Goal: Task Accomplishment & Management: Use online tool/utility

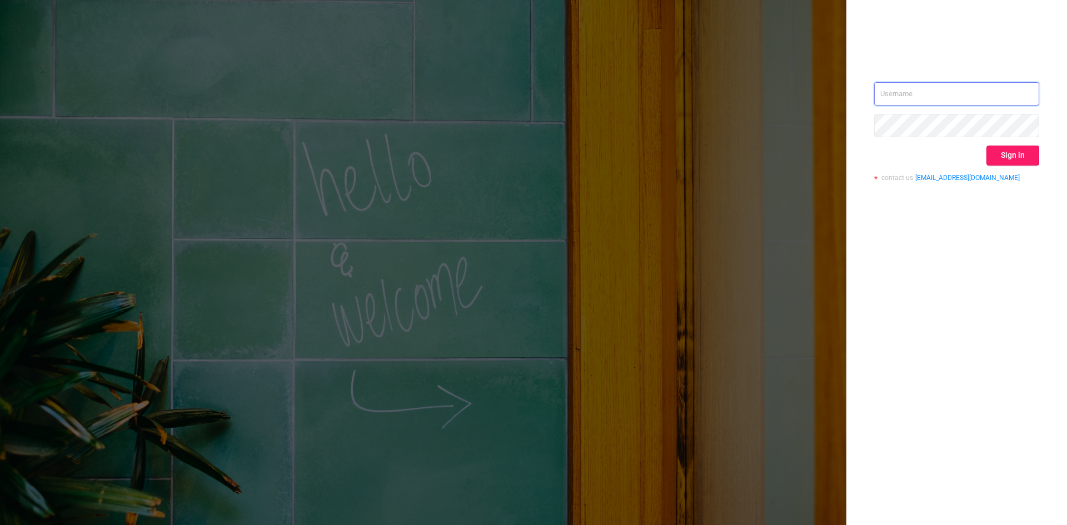
type input "[EMAIL_ADDRESS][DOMAIN_NAME]"
click at [1002, 157] on button "Sign in" at bounding box center [1012, 156] width 53 height 20
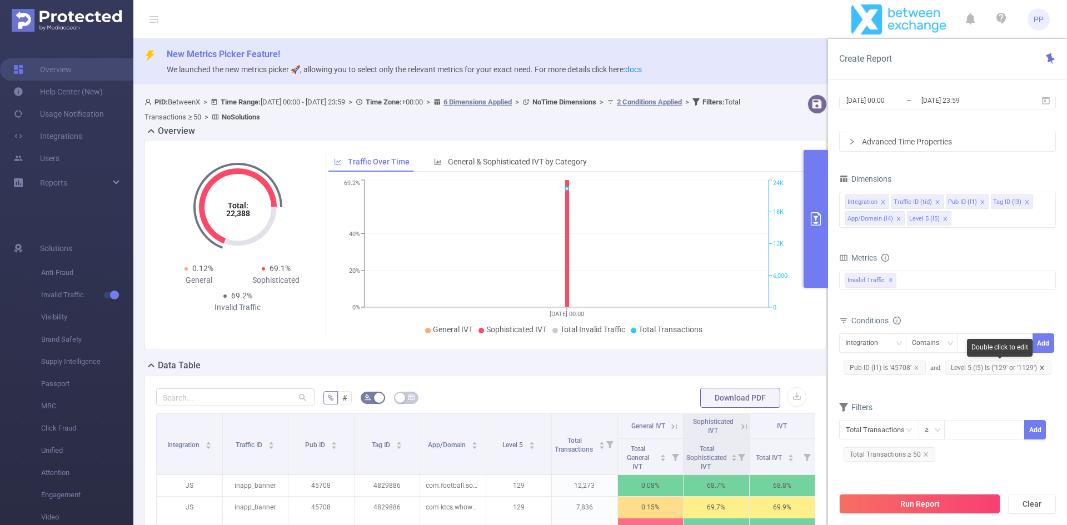
click at [1042, 365] on icon "icon: close" at bounding box center [1042, 368] width 6 height 6
click at [916, 368] on icon "icon: close" at bounding box center [917, 368] width 6 height 6
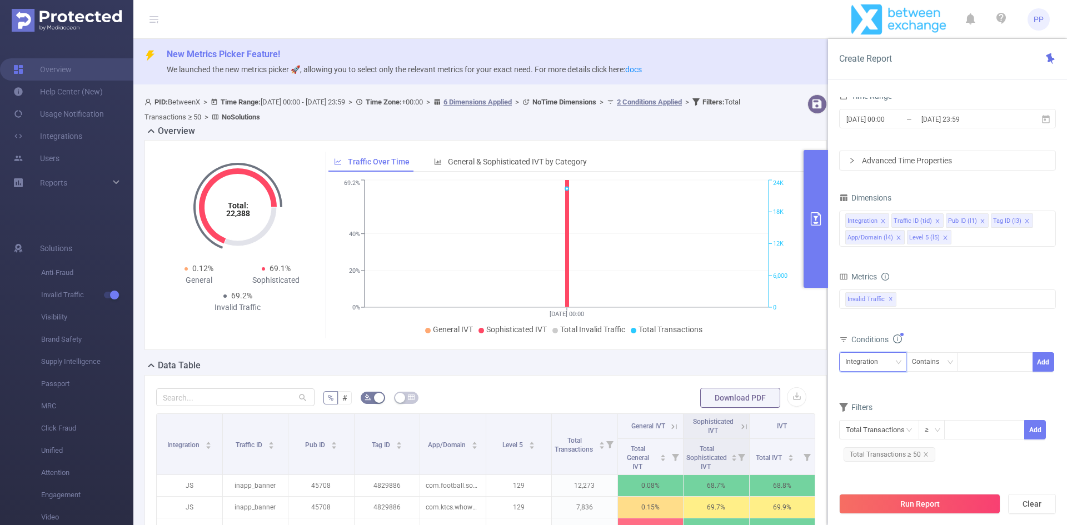
click at [874, 361] on div "Integration" at bounding box center [865, 362] width 41 height 18
click at [875, 475] on li "Level 5 (l5)" at bounding box center [874, 474] width 71 height 18
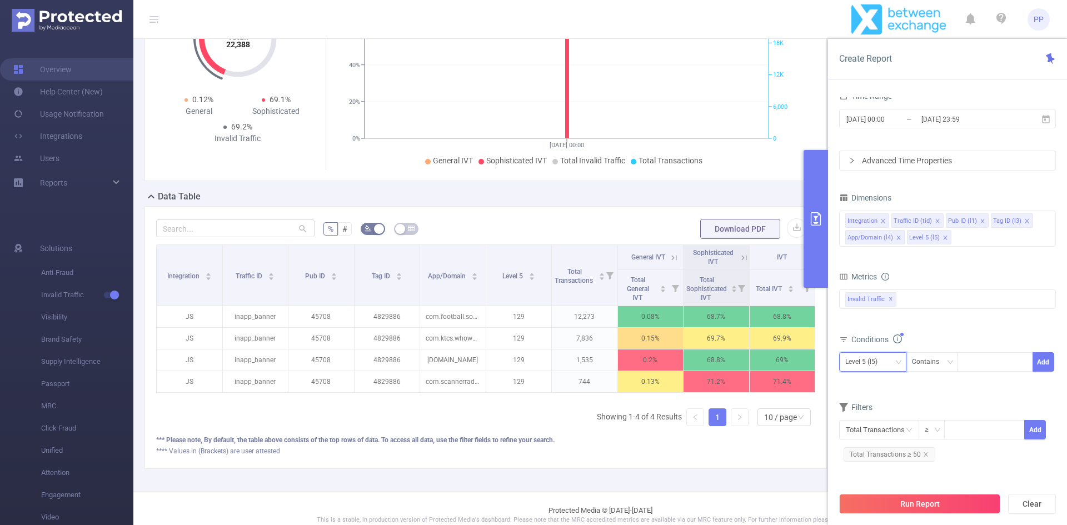
scroll to position [191, 0]
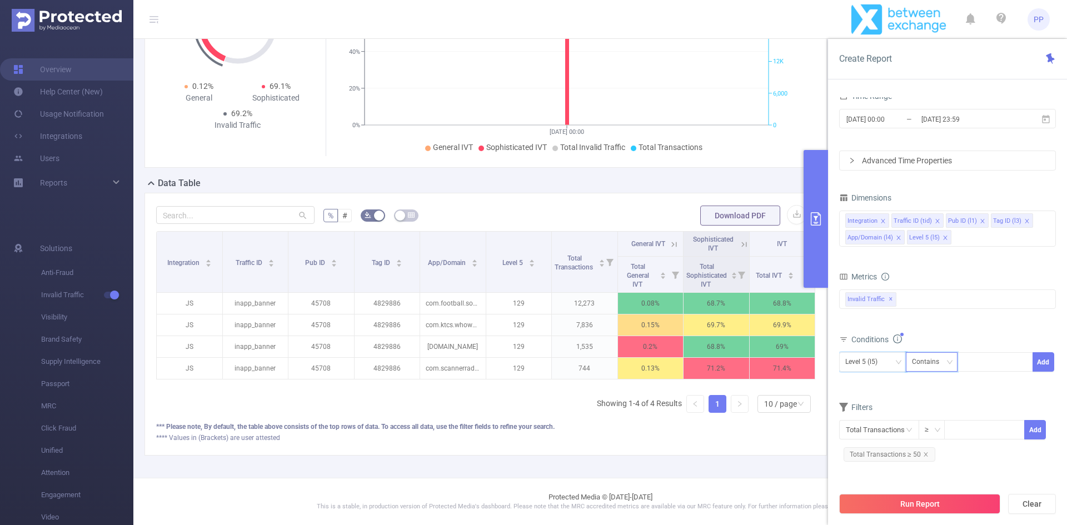
click at [942, 358] on div "Contains" at bounding box center [929, 362] width 35 height 18
click at [926, 403] on li "Is" at bounding box center [942, 403] width 74 height 18
click at [984, 362] on div at bounding box center [995, 362] width 64 height 18
type input "446"
type input "1446"
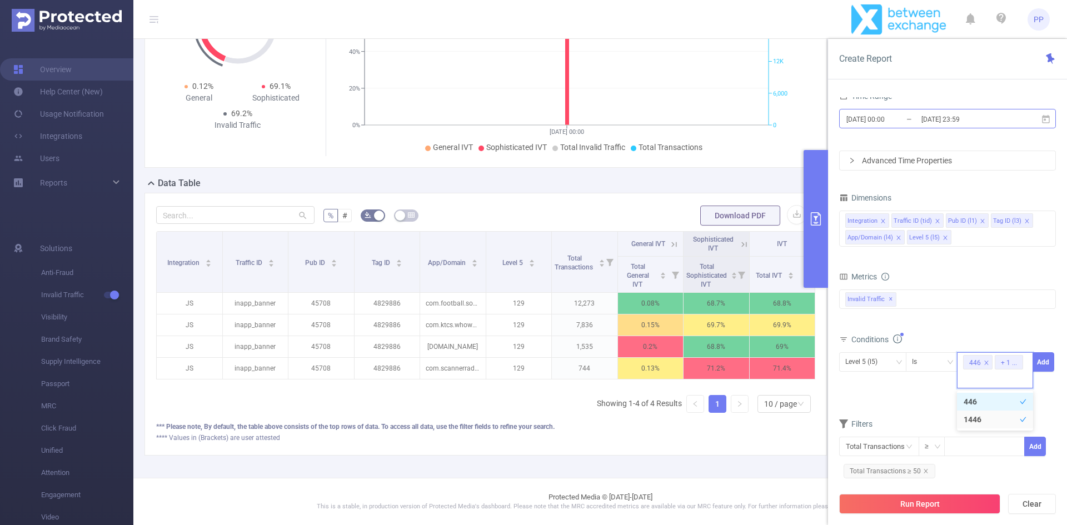
click at [905, 119] on input "2025-06-11 00:00" at bounding box center [890, 119] width 90 height 15
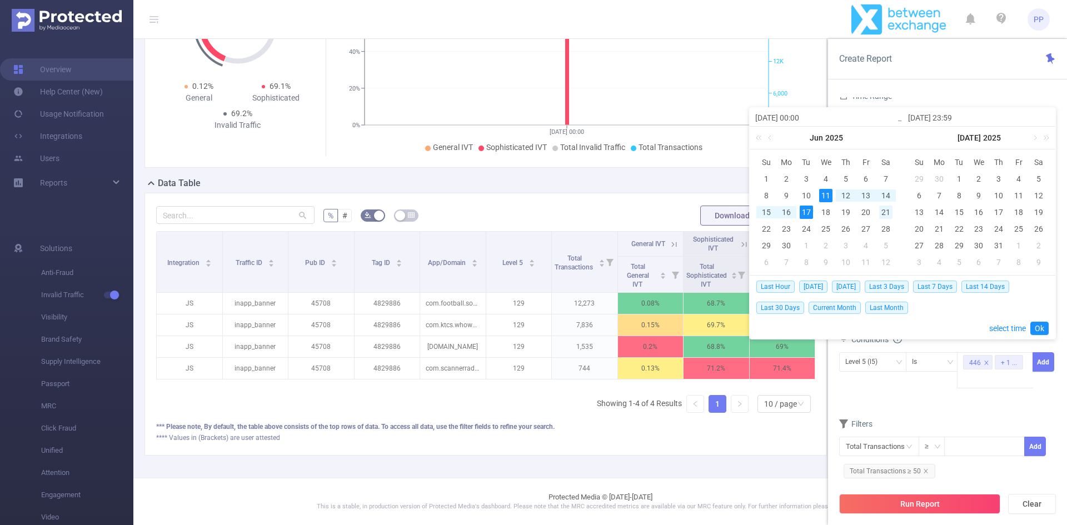
click at [889, 212] on div "21" at bounding box center [885, 212] width 13 height 13
click at [1036, 135] on link at bounding box center [1034, 138] width 10 height 22
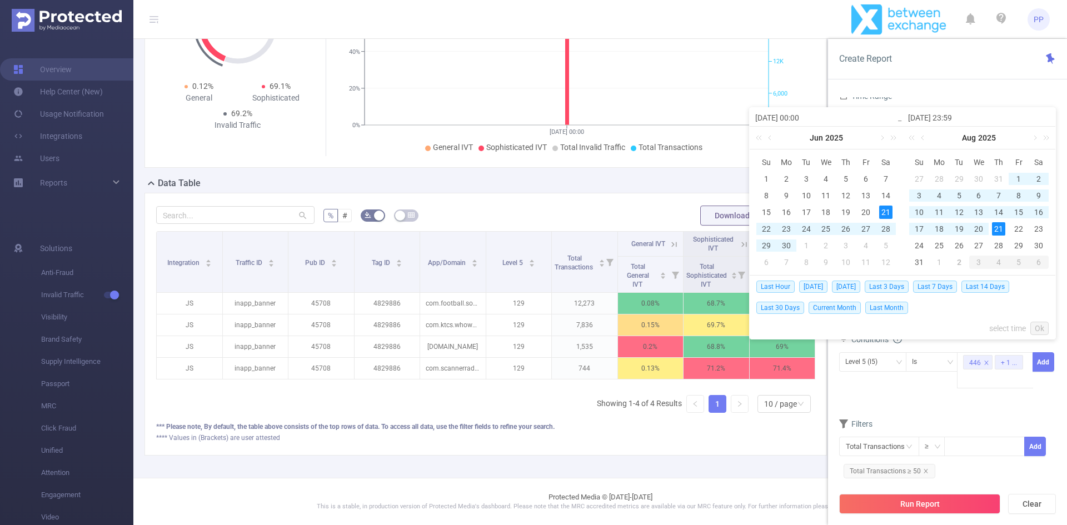
click at [997, 226] on div "21" at bounding box center [998, 228] width 13 height 13
type input "2025-06-21 00:00"
type input "2025-08-21 23:59"
type input "2025-06-21 00:00"
type input "2025-08-21 23:59"
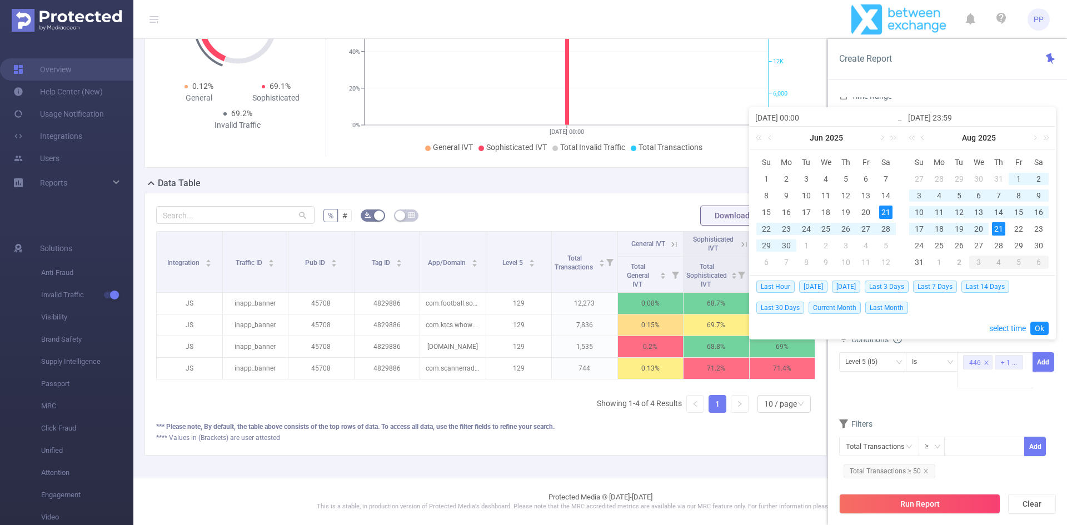
click at [997, 226] on div "21" at bounding box center [998, 228] width 13 height 13
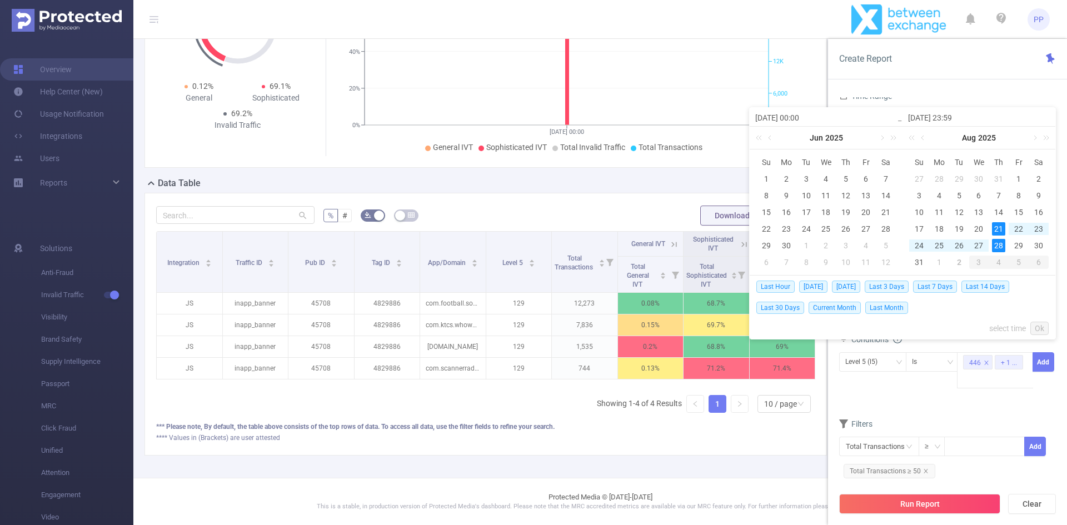
click at [994, 246] on div "28" at bounding box center [998, 245] width 13 height 13
type input "[DATE] 00:00"
type input "[DATE] 23:59"
type input "[DATE] 00:00"
type input "[DATE] 23:59"
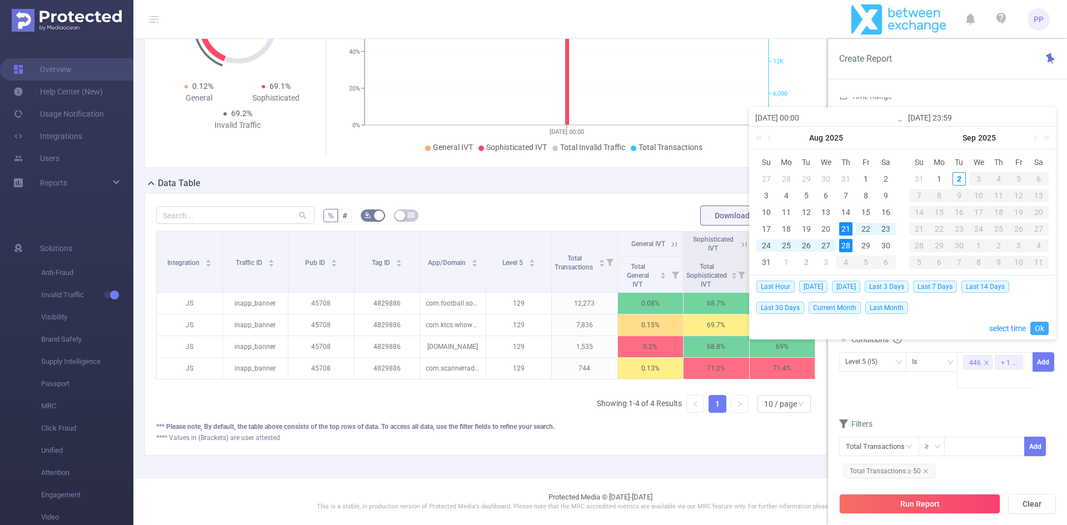
click at [1040, 327] on link "Ok" at bounding box center [1039, 328] width 18 height 13
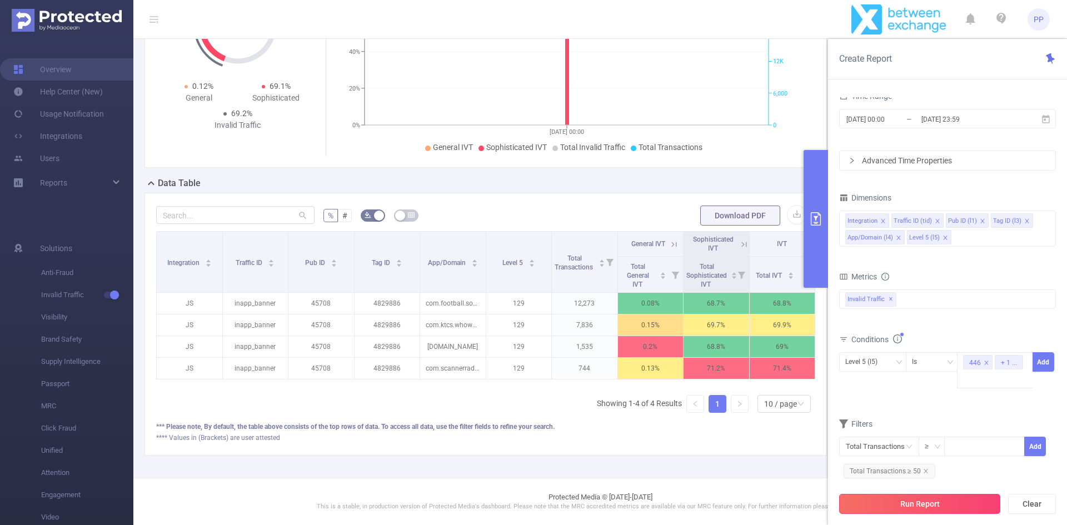
click at [926, 504] on button "Run Report" at bounding box center [919, 504] width 161 height 20
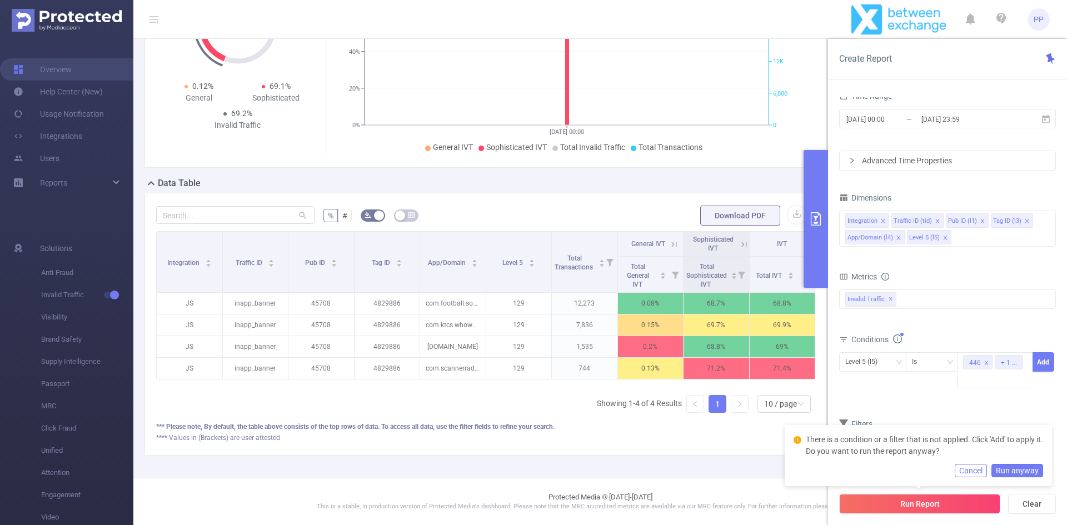
click at [969, 413] on form "Dimensions Integration Traffic ID (tid) Pub ID (l1) Tag ID (l3) App/Domain (l4)…" at bounding box center [947, 340] width 217 height 300
click at [1044, 363] on button "Add" at bounding box center [1043, 361] width 22 height 19
click at [1022, 472] on button "Run anyway" at bounding box center [1017, 470] width 52 height 13
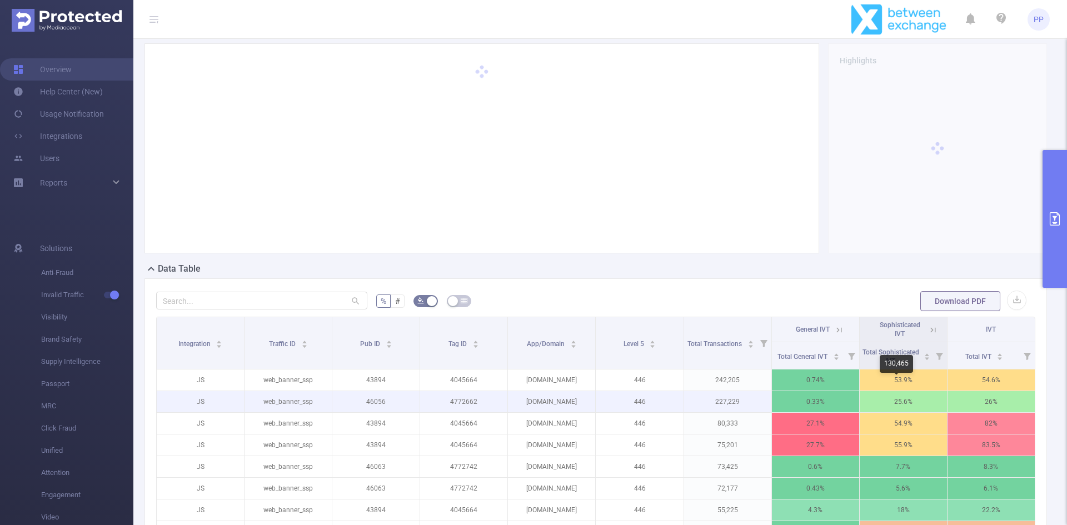
scroll to position [290, 0]
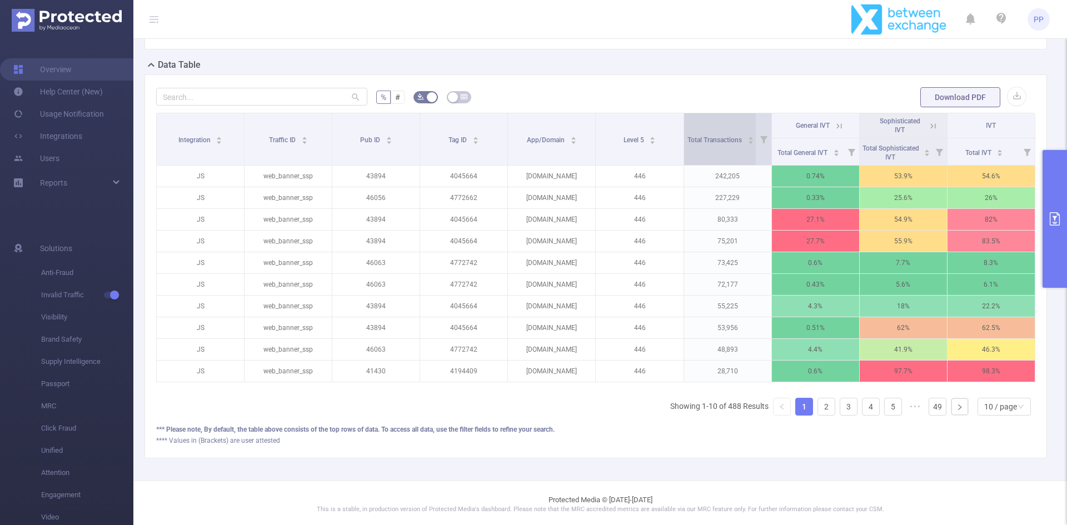
click at [749, 144] on icon "icon: caret-down" at bounding box center [751, 142] width 4 height 3
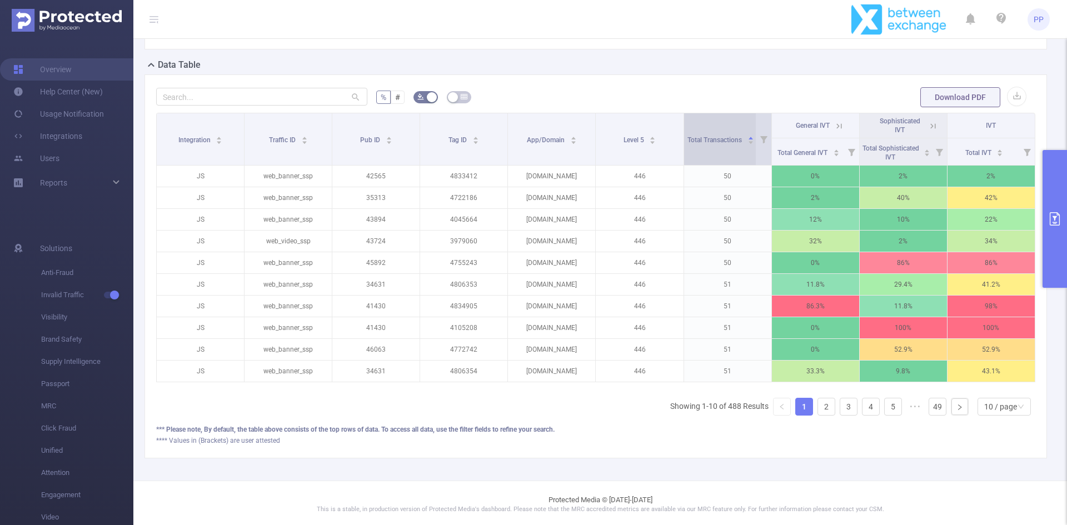
click at [749, 144] on icon "icon: caret-down" at bounding box center [751, 142] width 4 height 3
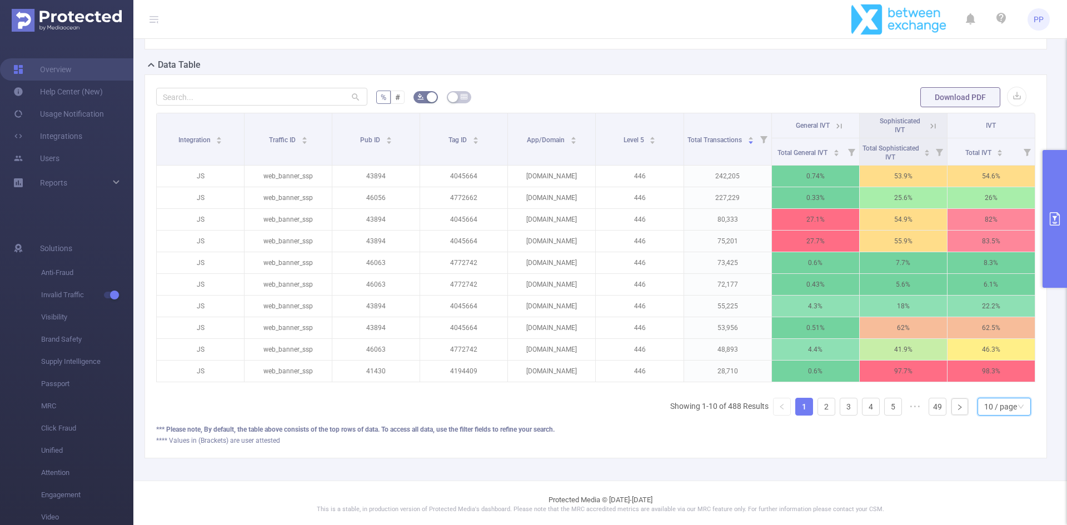
click at [984, 415] on div "10 / page" at bounding box center [1000, 406] width 33 height 17
click at [996, 404] on li "50 / page" at bounding box center [995, 395] width 53 height 18
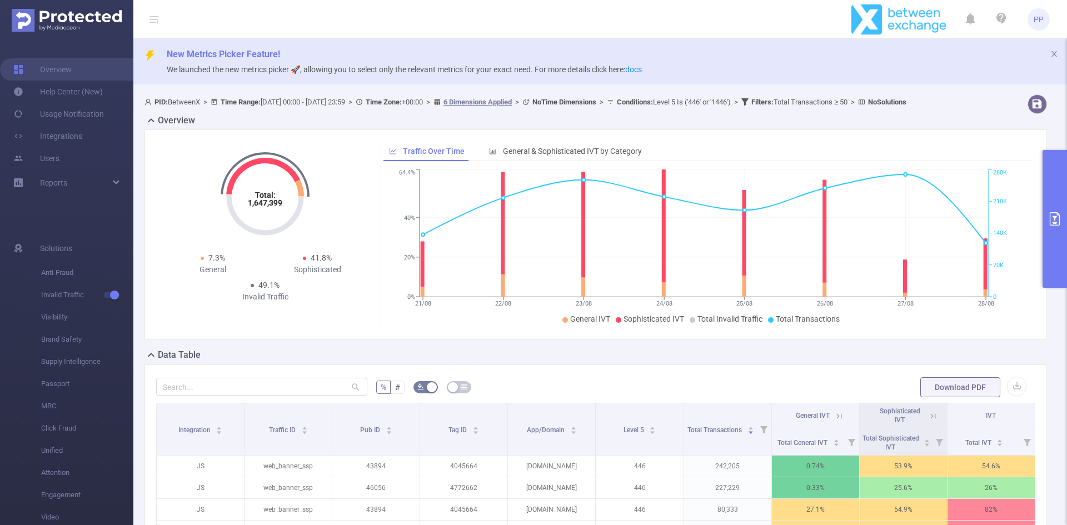
scroll to position [204, 0]
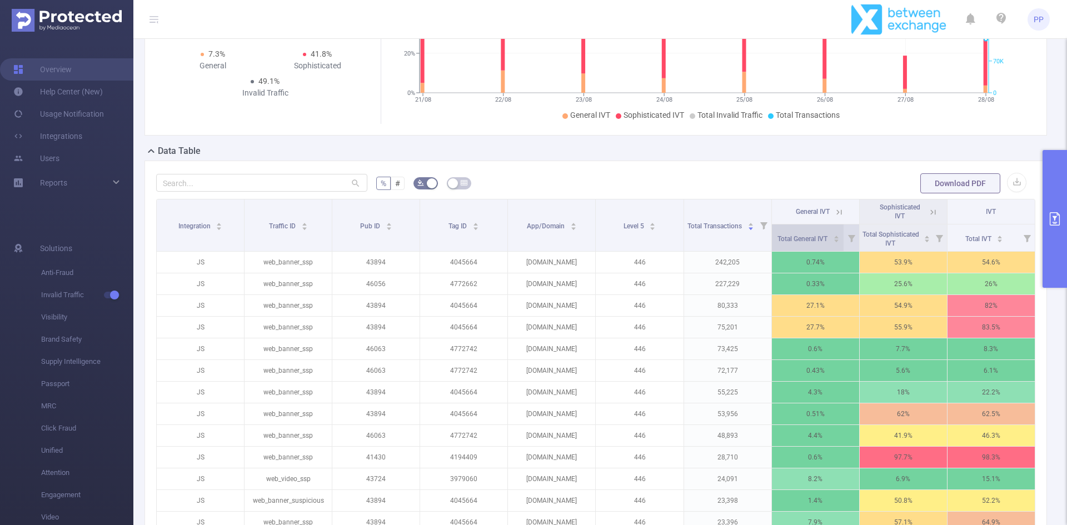
click at [833, 244] on icon "icon: caret-down" at bounding box center [836, 241] width 6 height 6
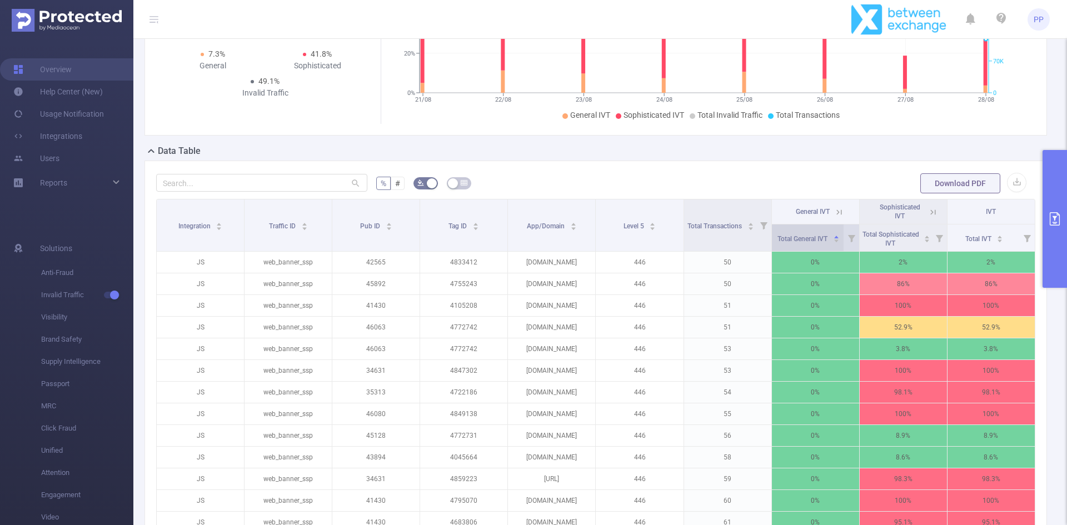
click at [833, 244] on icon "icon: caret-down" at bounding box center [836, 241] width 6 height 6
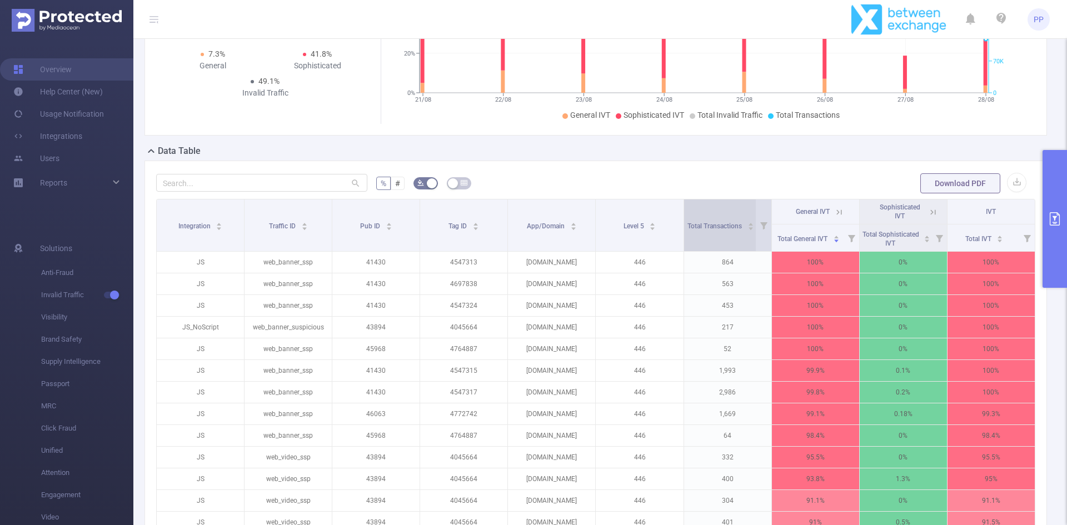
click at [747, 232] on icon "icon: caret-down" at bounding box center [750, 229] width 6 height 6
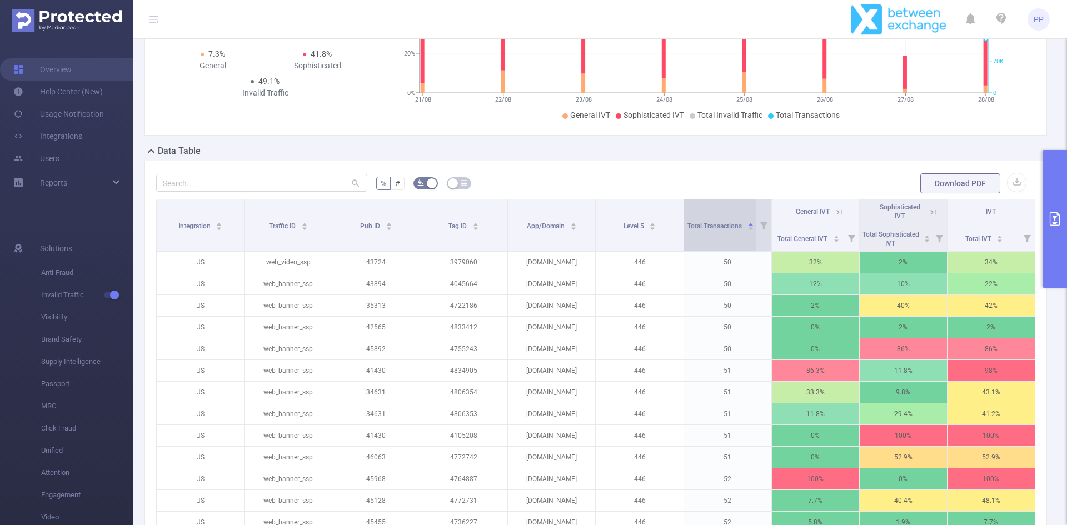
click at [747, 232] on icon "icon: caret-down" at bounding box center [750, 229] width 6 height 6
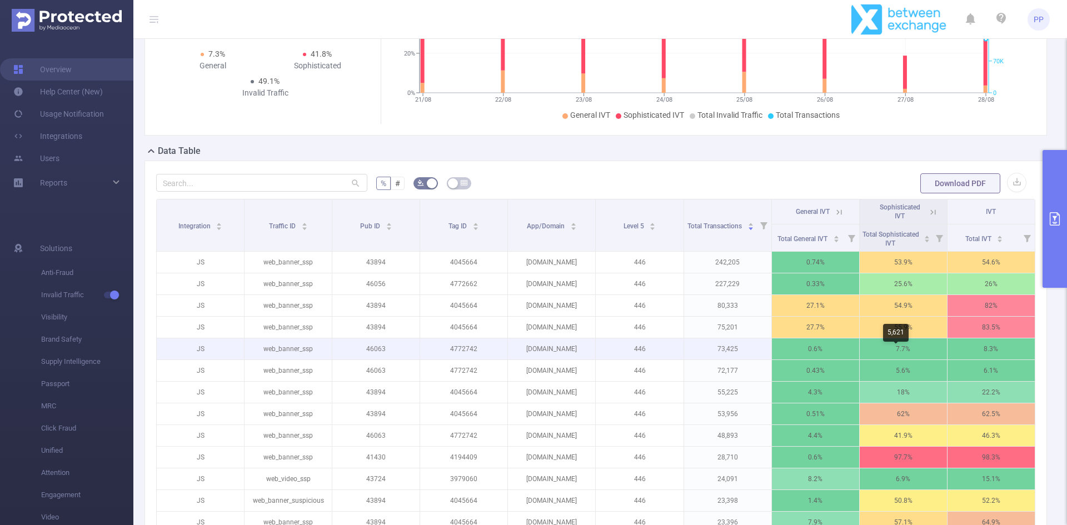
scroll to position [407, 0]
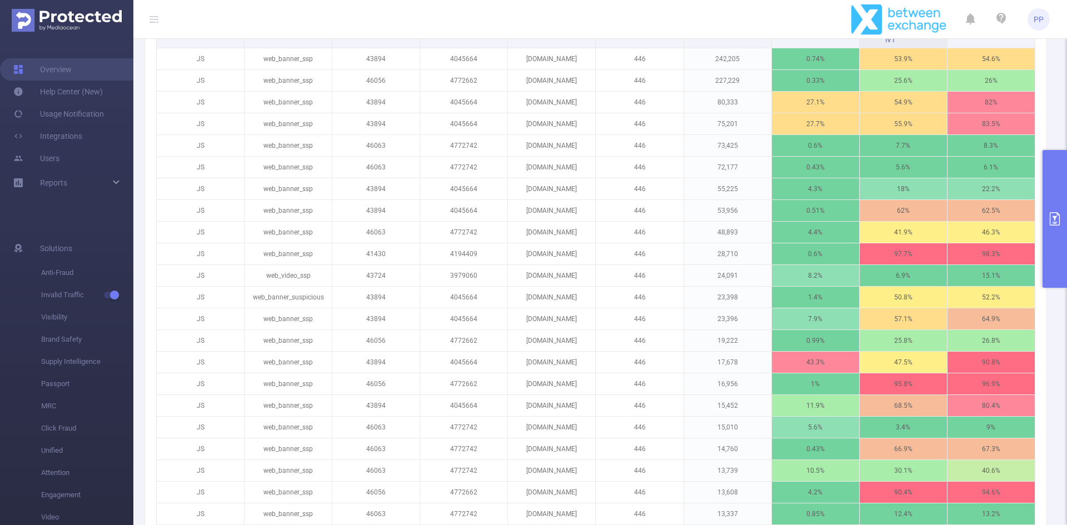
click at [1056, 203] on button "primary" at bounding box center [1054, 219] width 24 height 138
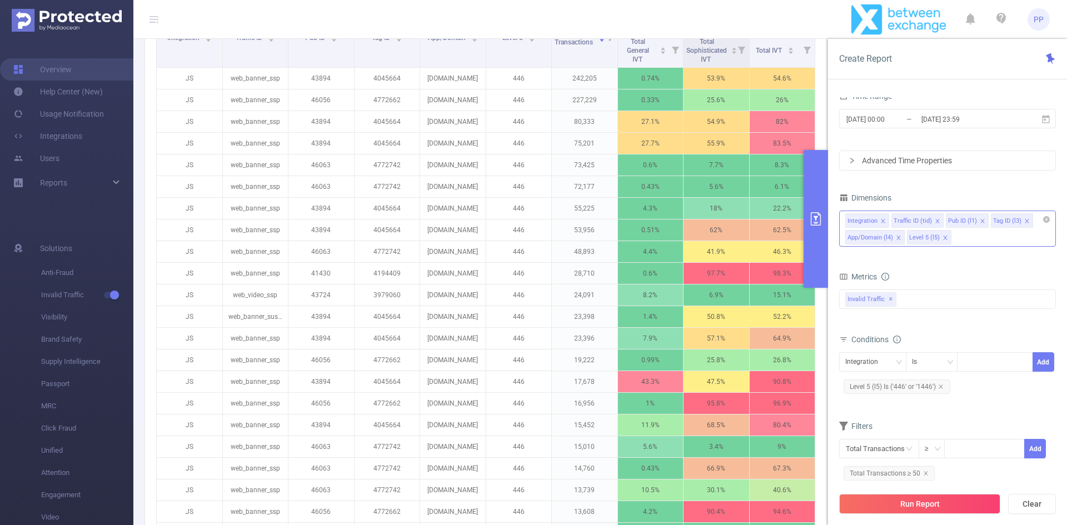
click at [980, 220] on icon "icon: close" at bounding box center [983, 221] width 6 height 6
click at [894, 503] on button "Run Report" at bounding box center [919, 504] width 161 height 20
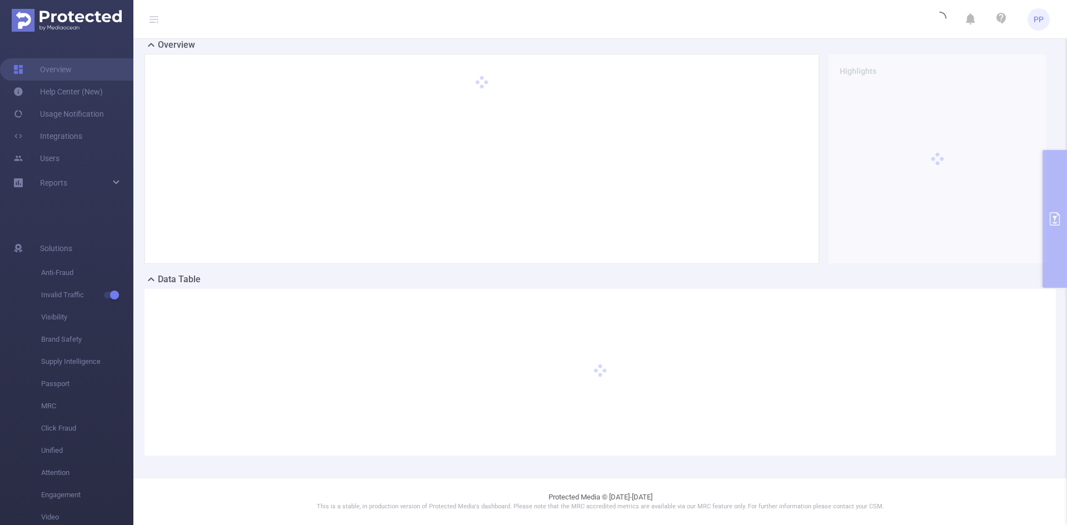
scroll to position [86, 0]
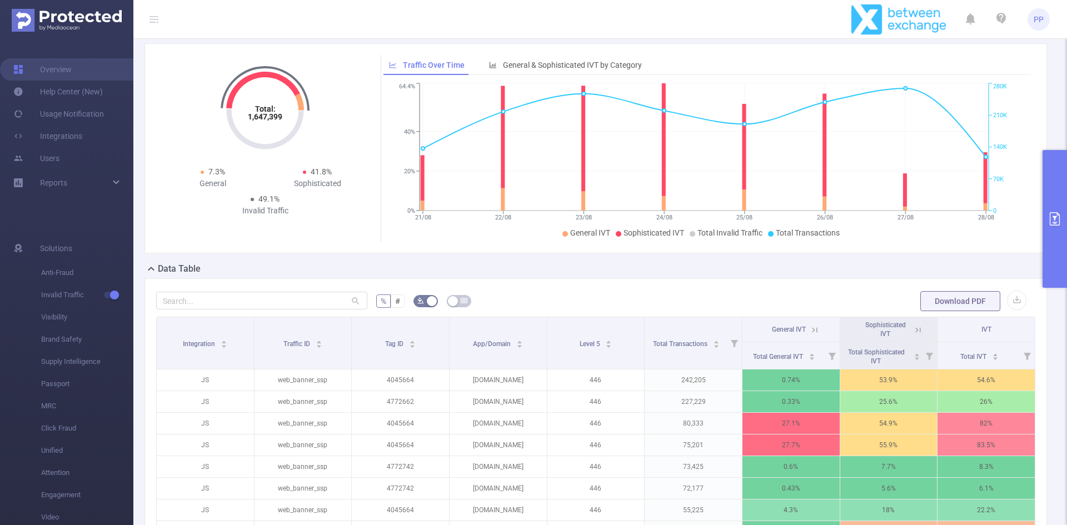
click at [1059, 209] on button "primary" at bounding box center [1054, 219] width 24 height 138
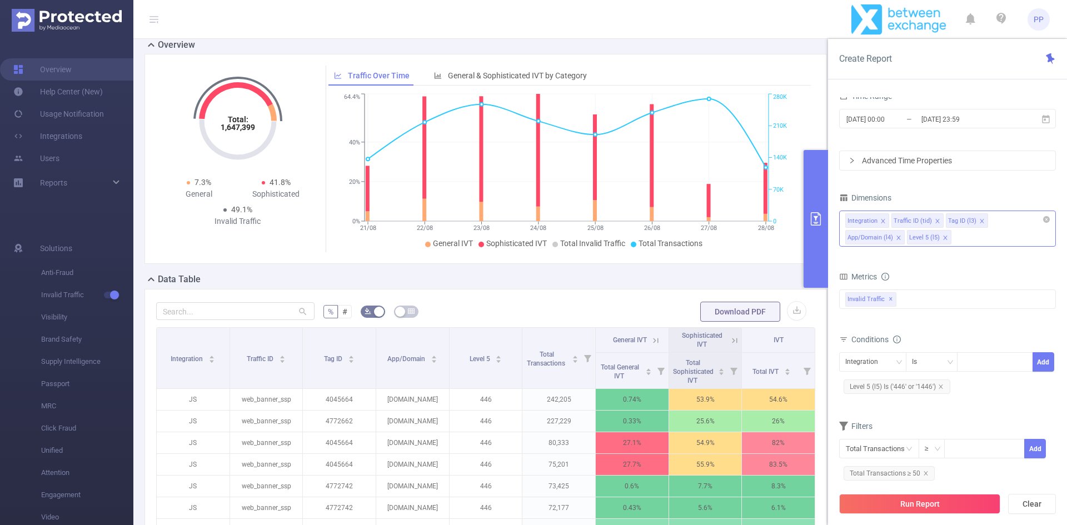
click at [936, 221] on icon "icon: close" at bounding box center [938, 221] width 6 height 6
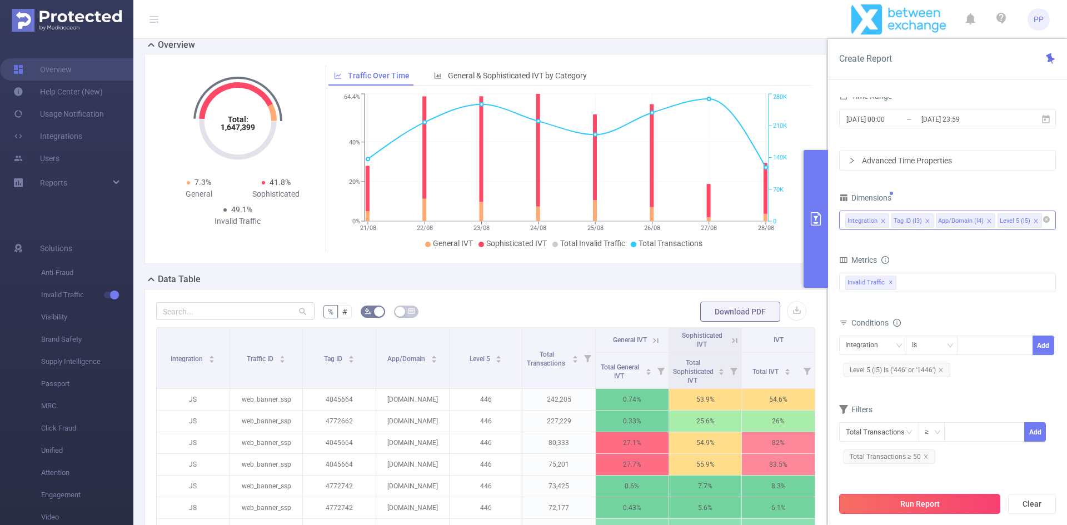
click at [933, 507] on button "Run Report" at bounding box center [919, 504] width 161 height 20
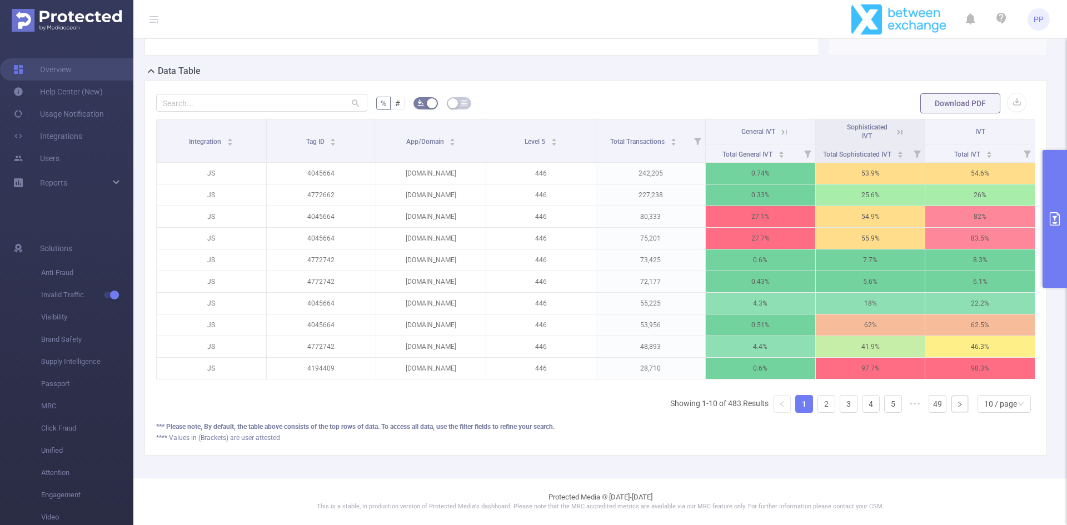
scroll to position [290, 0]
click at [984, 412] on div "10 / page" at bounding box center [1000, 404] width 33 height 17
click at [990, 393] on li "50 / page" at bounding box center [995, 392] width 53 height 18
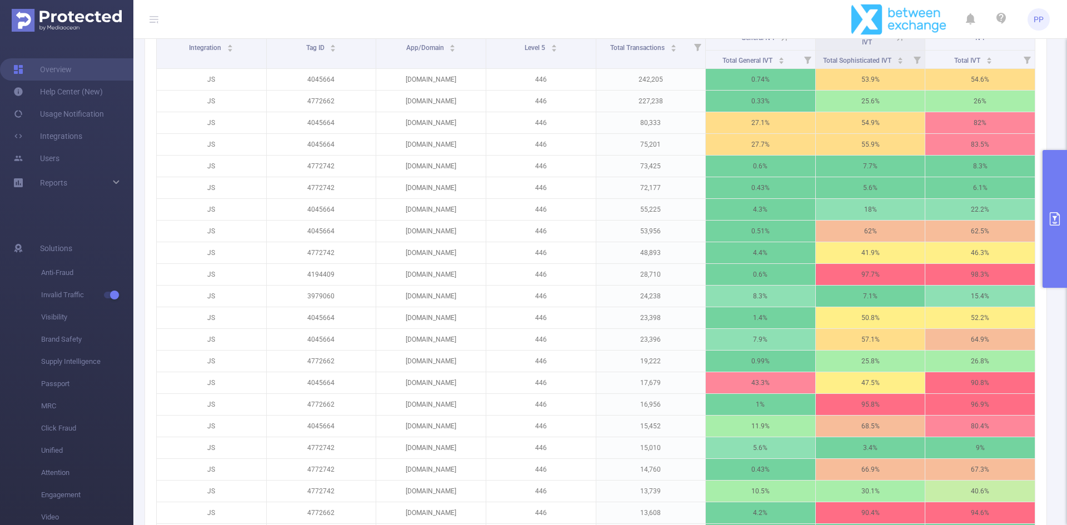
scroll to position [355, 0]
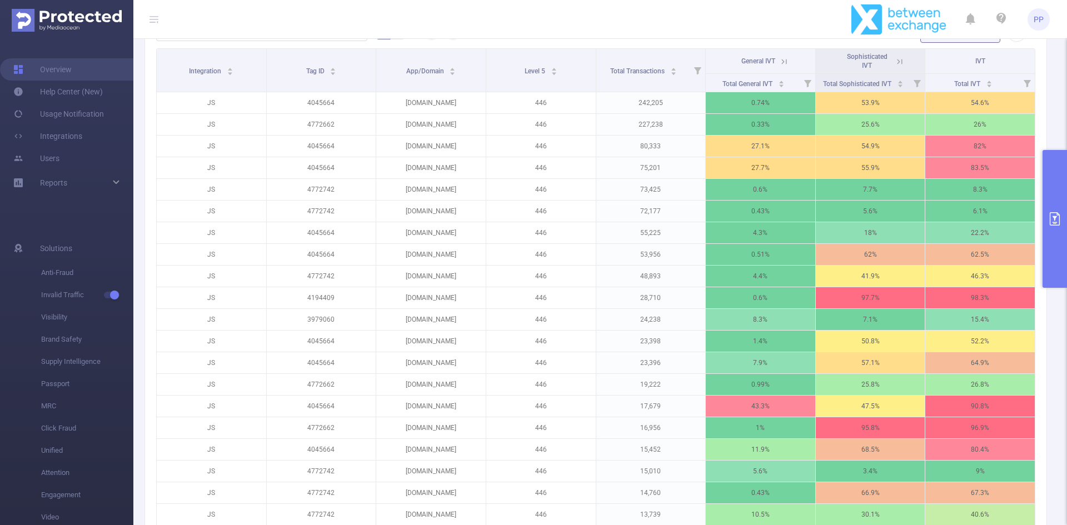
click at [1059, 214] on icon "primary" at bounding box center [1054, 218] width 13 height 13
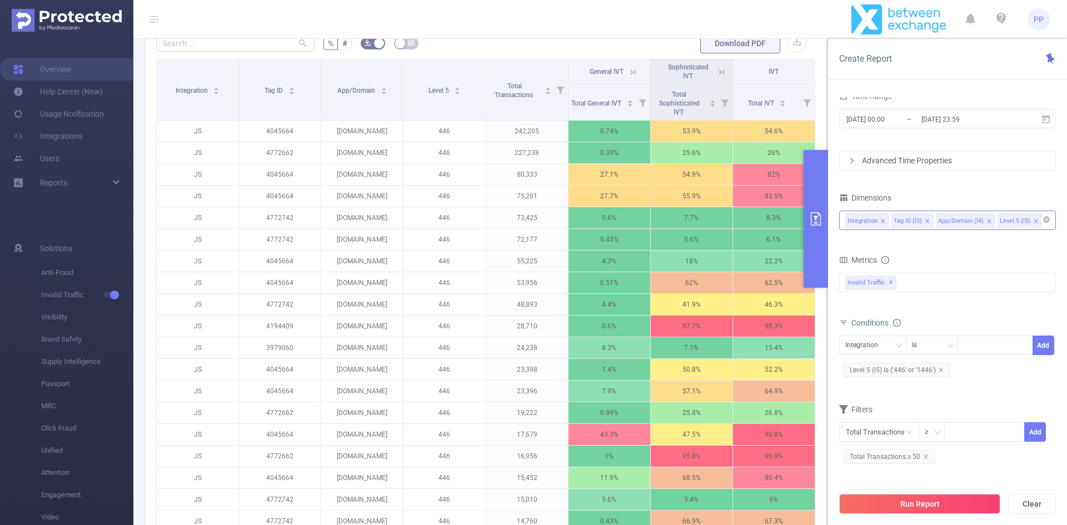
click at [902, 220] on div "Tag ID (l3)" at bounding box center [908, 221] width 28 height 14
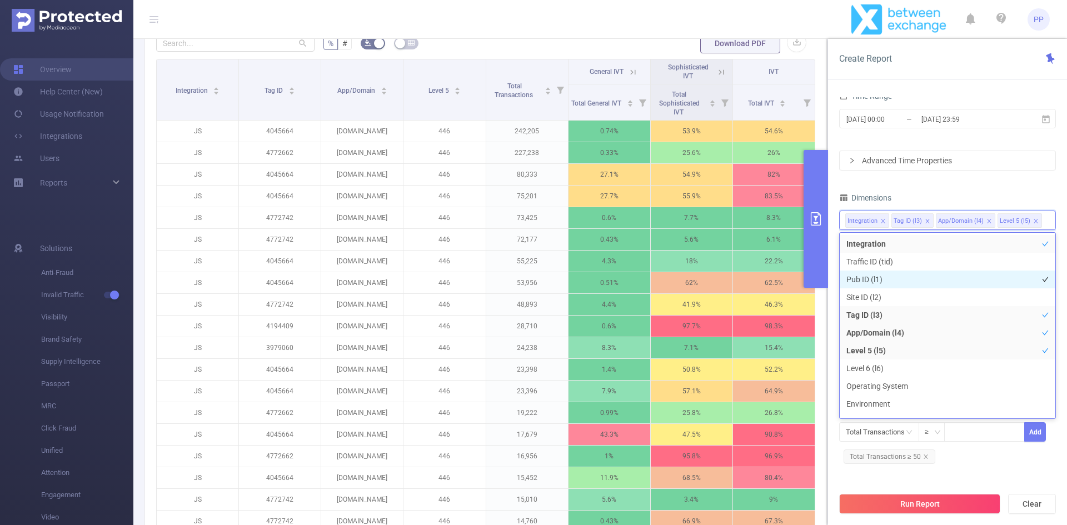
click at [873, 277] on li "Pub ID (l1)" at bounding box center [948, 280] width 216 height 18
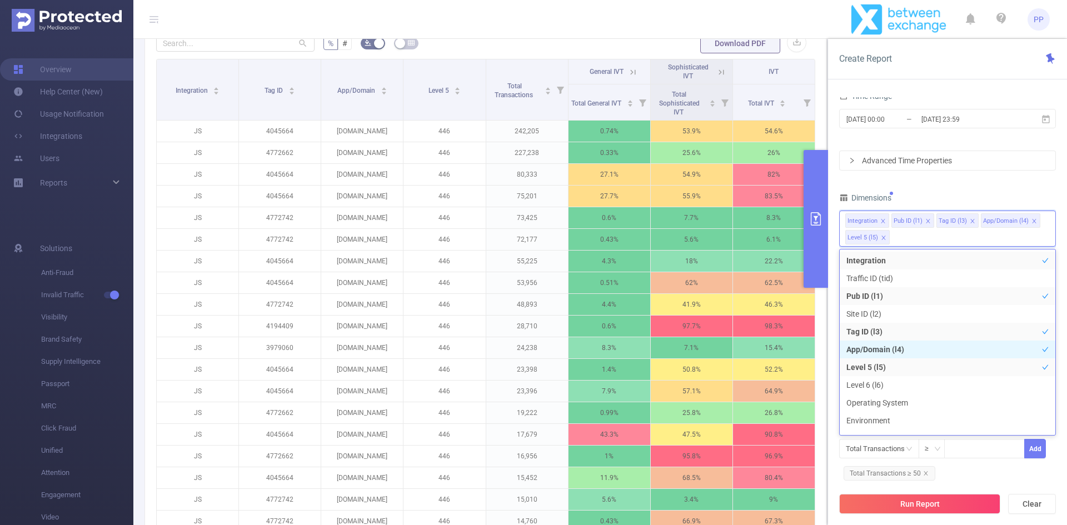
click at [895, 352] on li "App/Domain (l4)" at bounding box center [948, 350] width 216 height 18
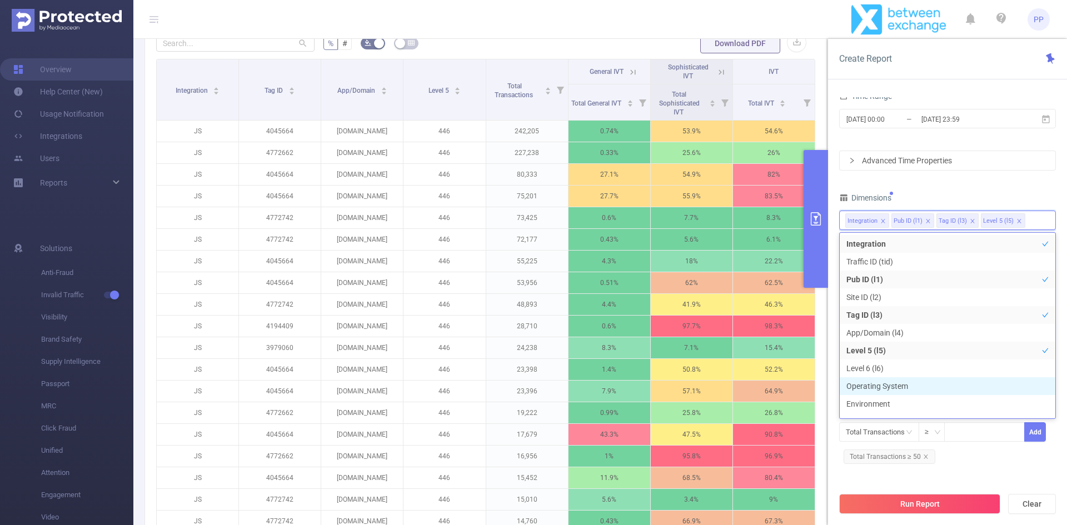
scroll to position [12, 0]
click at [1024, 462] on div "Total Transactions ≥ Add Total Transactions ≥ 50" at bounding box center [947, 444] width 217 height 44
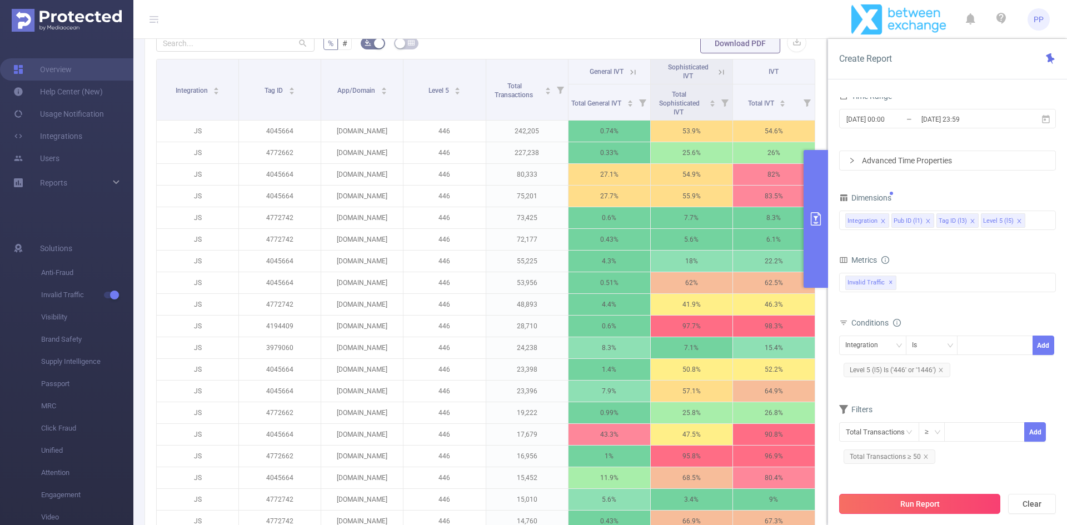
click at [945, 505] on button "Run Report" at bounding box center [919, 504] width 161 height 20
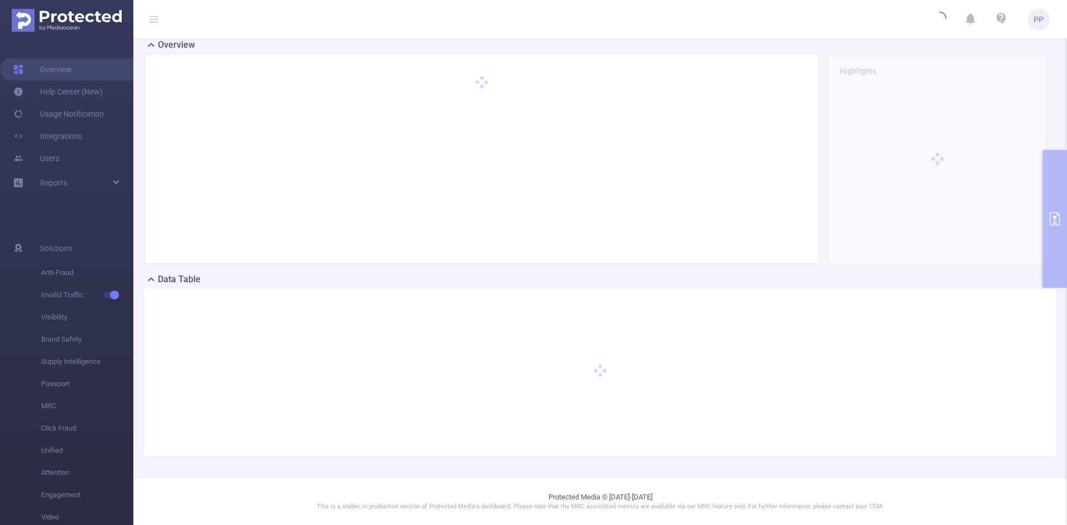
scroll to position [86, 0]
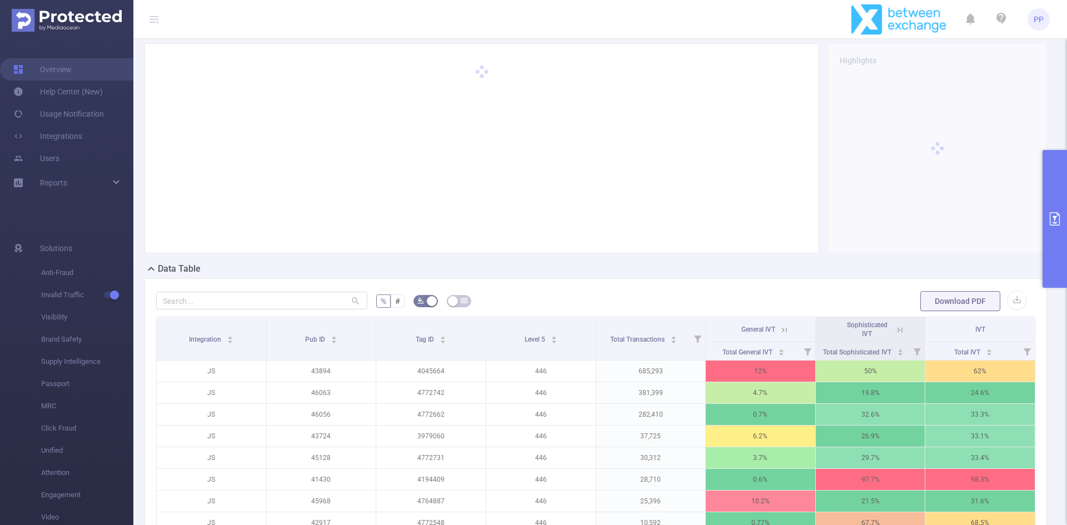
scroll to position [290, 0]
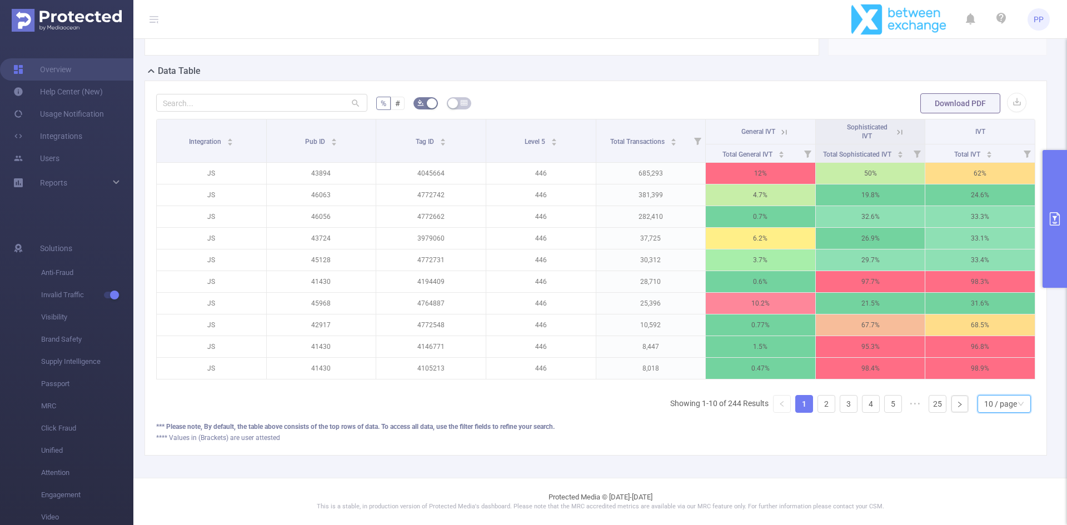
click at [996, 412] on div "10 / page" at bounding box center [1000, 404] width 33 height 17
click at [992, 398] on li "50 / page" at bounding box center [995, 392] width 53 height 18
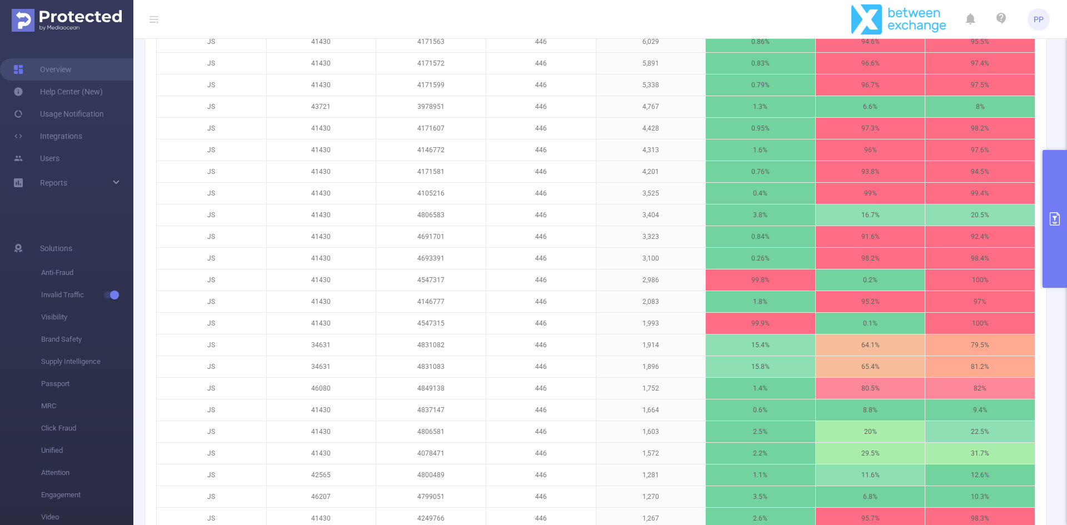
scroll to position [355, 0]
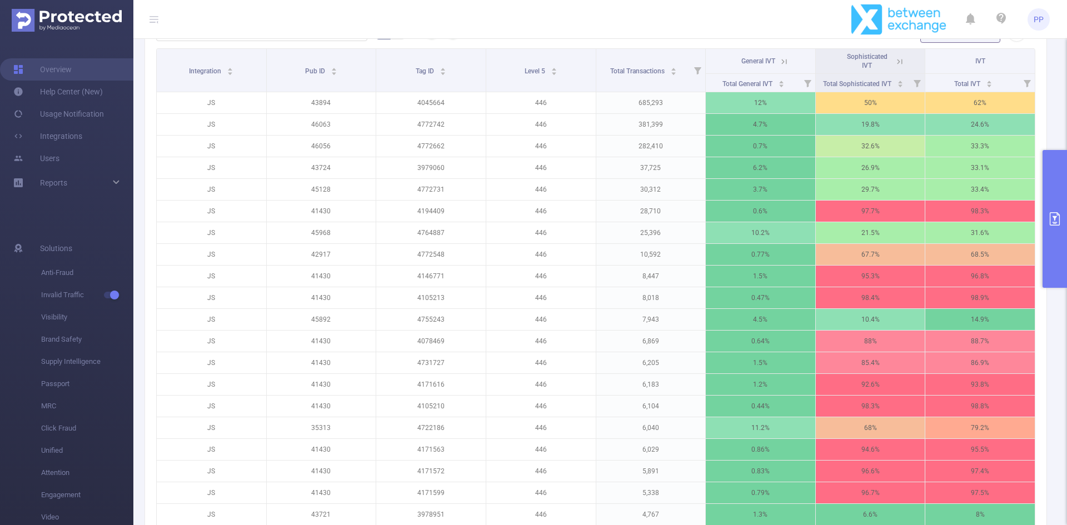
click at [1060, 198] on button "primary" at bounding box center [1054, 219] width 24 height 138
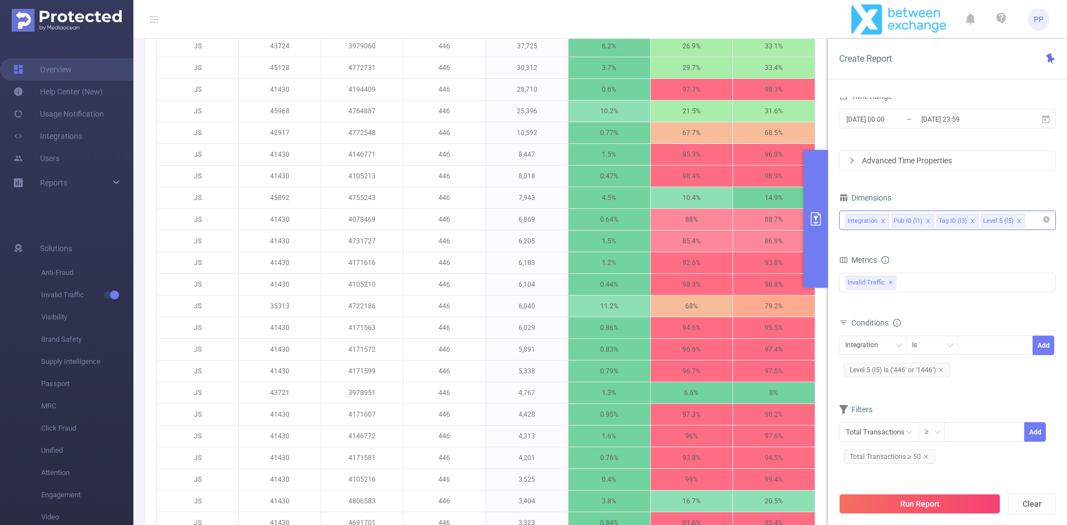
click at [970, 220] on icon "icon: close" at bounding box center [973, 221] width 6 height 6
click at [902, 504] on button "Run Report" at bounding box center [919, 504] width 161 height 20
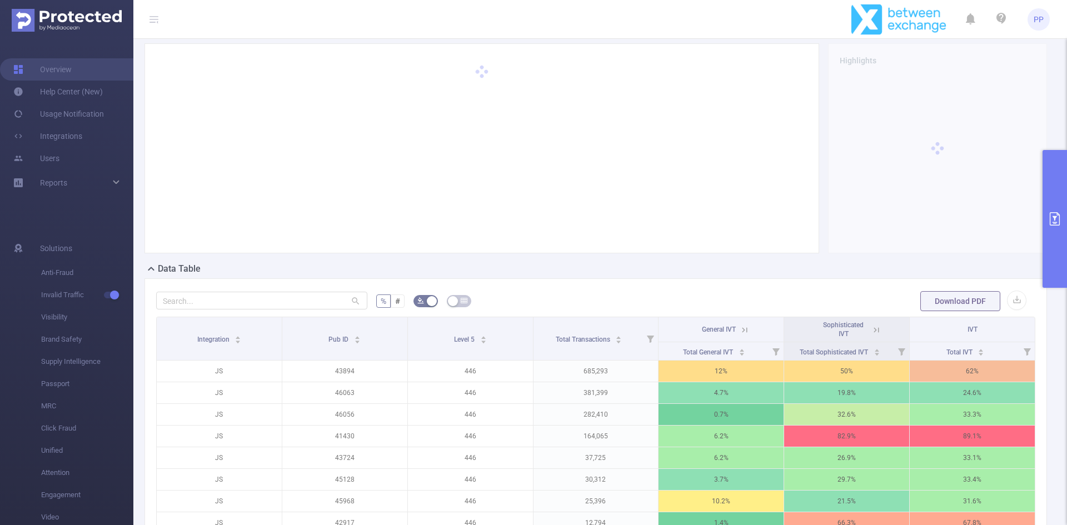
scroll to position [290, 0]
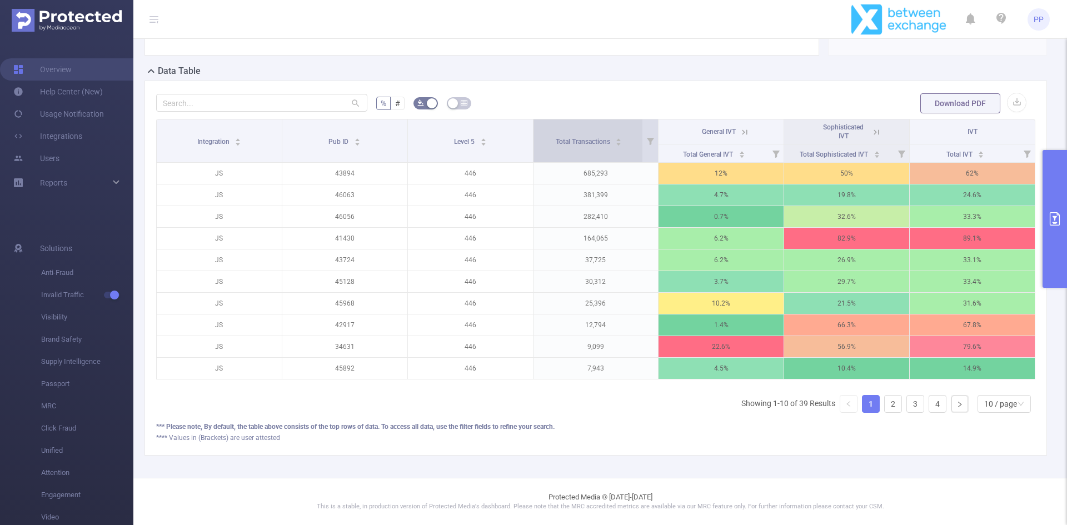
click at [616, 147] on icon "icon: caret-down" at bounding box center [619, 144] width 6 height 6
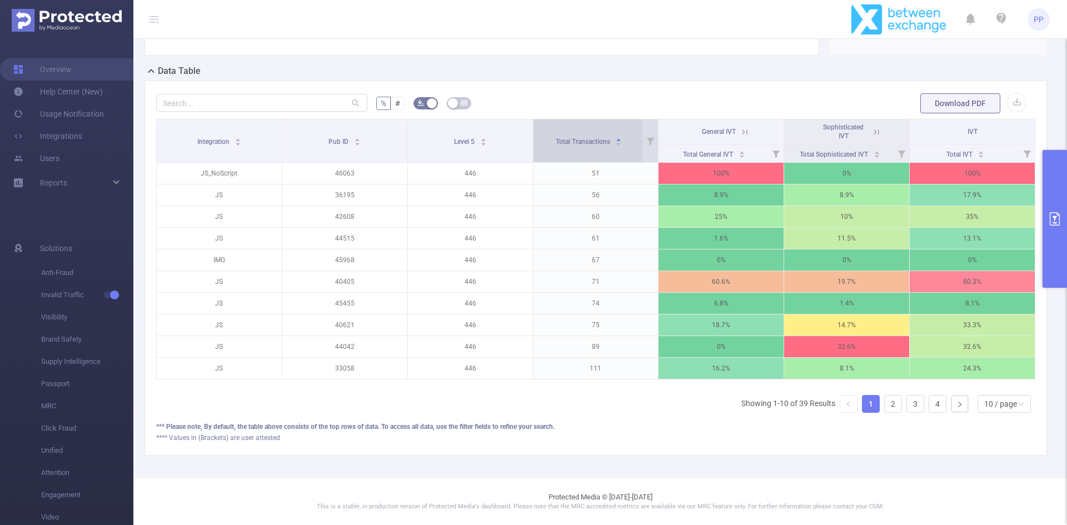
click at [616, 147] on icon "icon: caret-down" at bounding box center [619, 144] width 6 height 6
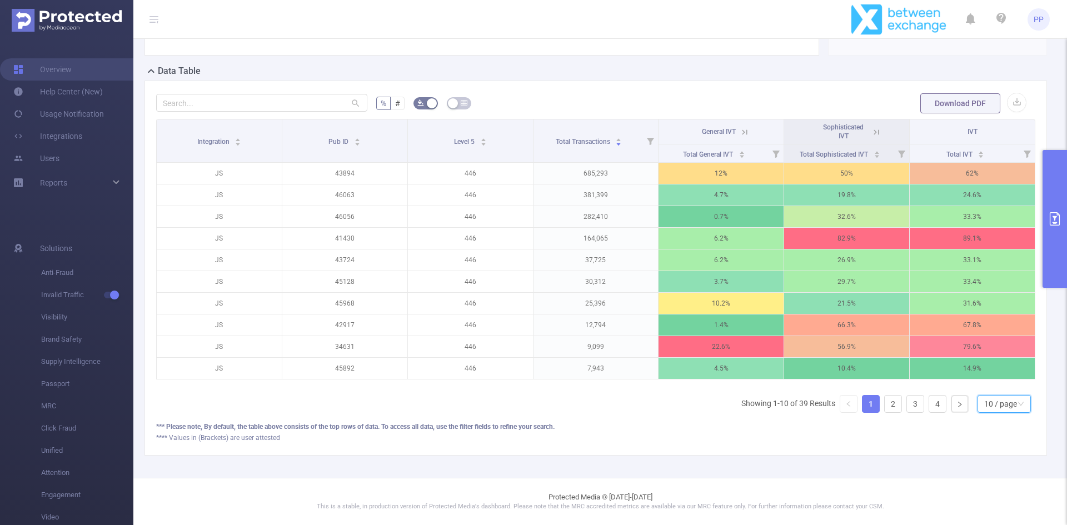
click at [999, 412] on div "10 / page" at bounding box center [1000, 404] width 33 height 17
click at [1001, 395] on li "50 / page" at bounding box center [995, 392] width 53 height 18
